Goal: Navigation & Orientation: Find specific page/section

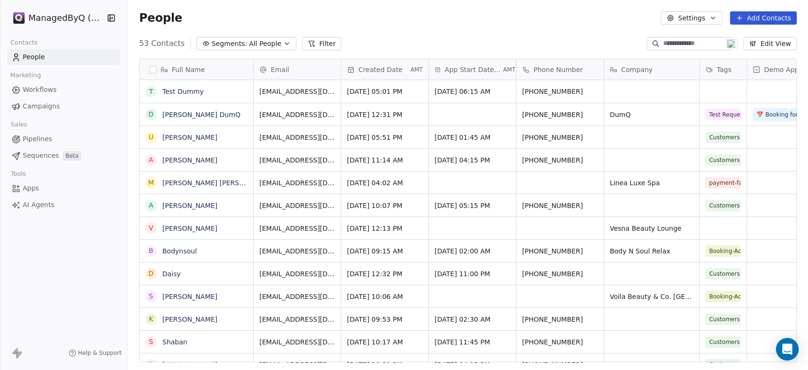
scroll to position [317, 672]
click at [53, 90] on span "Workflows" at bounding box center [40, 90] width 34 height 10
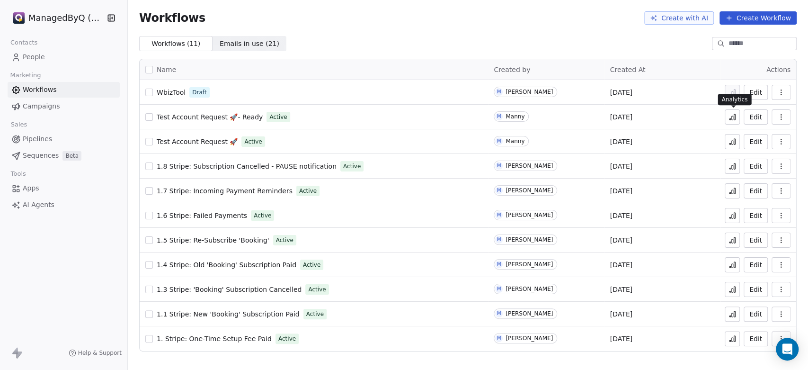
click at [731, 118] on icon at bounding box center [729, 118] width 1 height 1
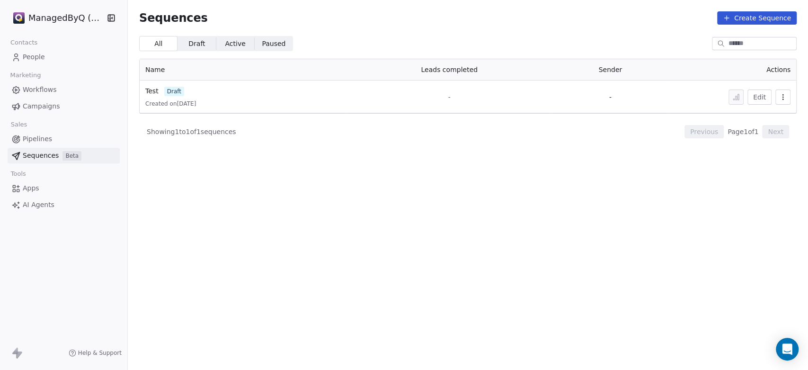
click at [45, 138] on span "Pipelines" at bounding box center [37, 139] width 29 height 10
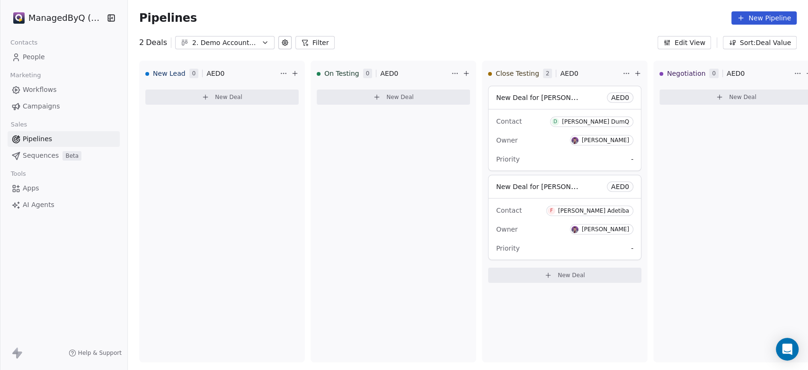
click at [284, 42] on icon at bounding box center [285, 43] width 8 height 8
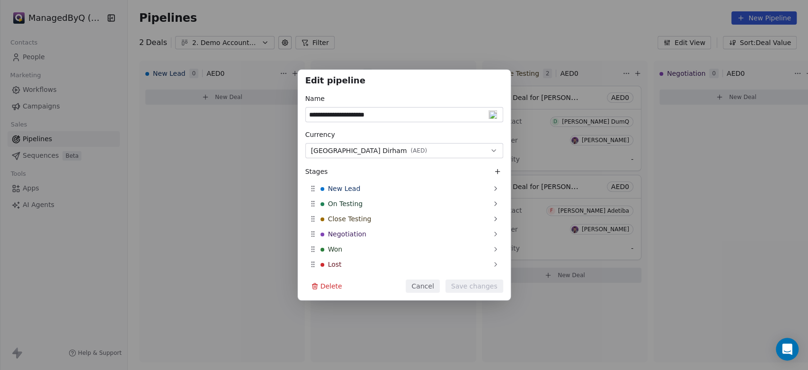
click at [751, 172] on div "**********" at bounding box center [404, 185] width 808 height 231
click at [424, 285] on button "Cancel" at bounding box center [423, 285] width 34 height 13
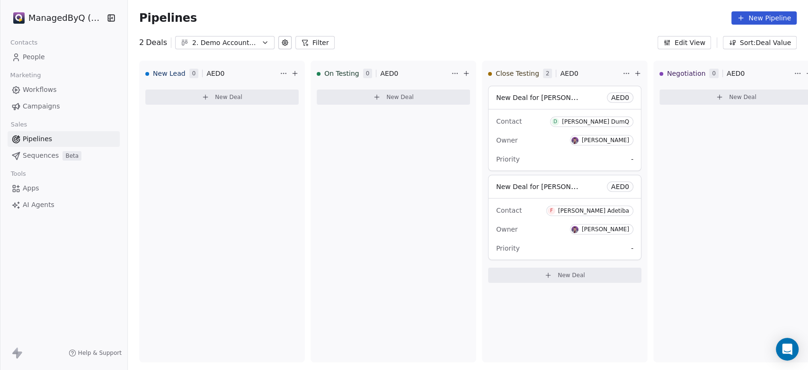
click at [33, 53] on span "People" at bounding box center [34, 57] width 22 height 10
